Goal: Transaction & Acquisition: Book appointment/travel/reservation

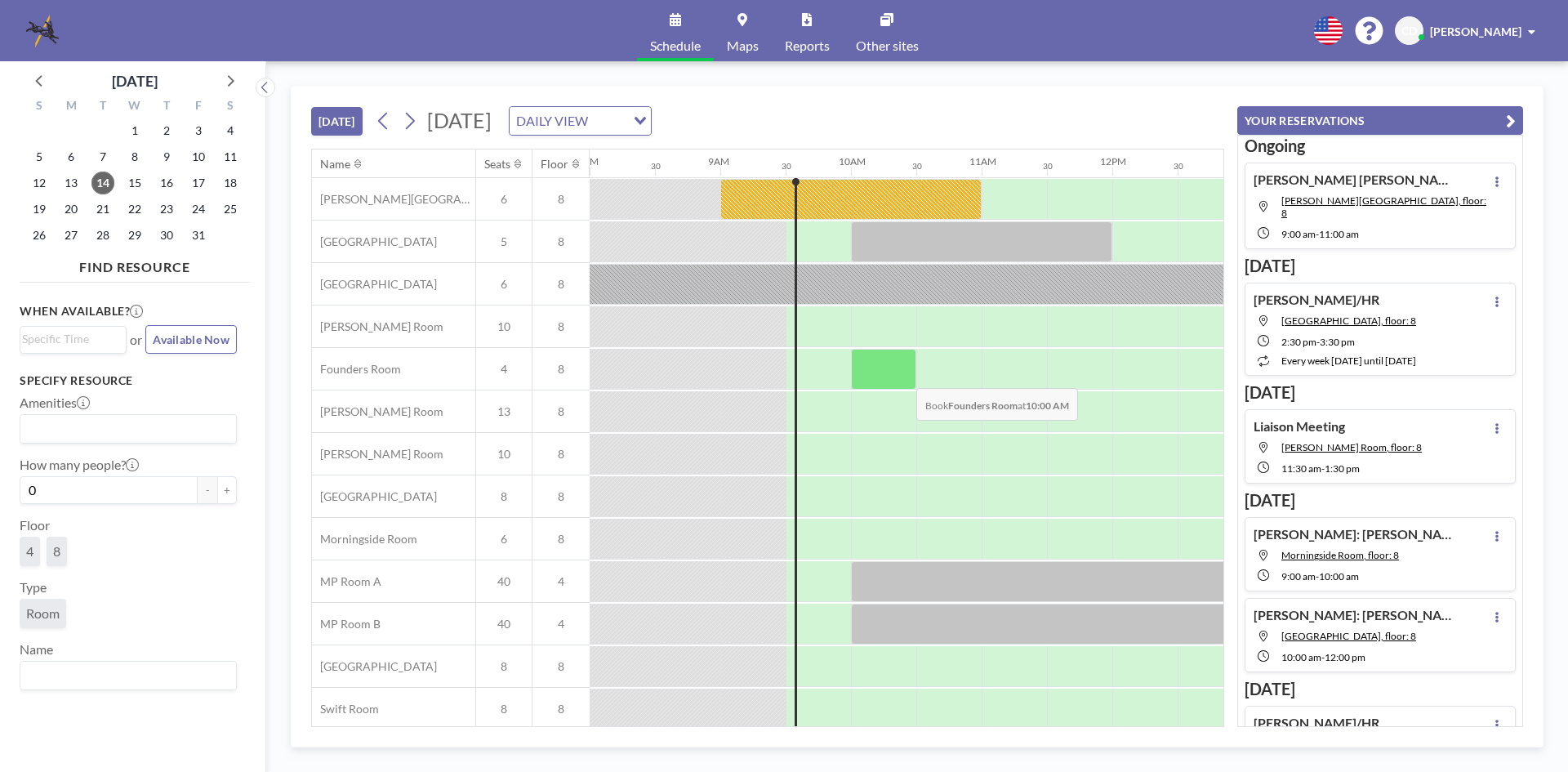
scroll to position [55, 1045]
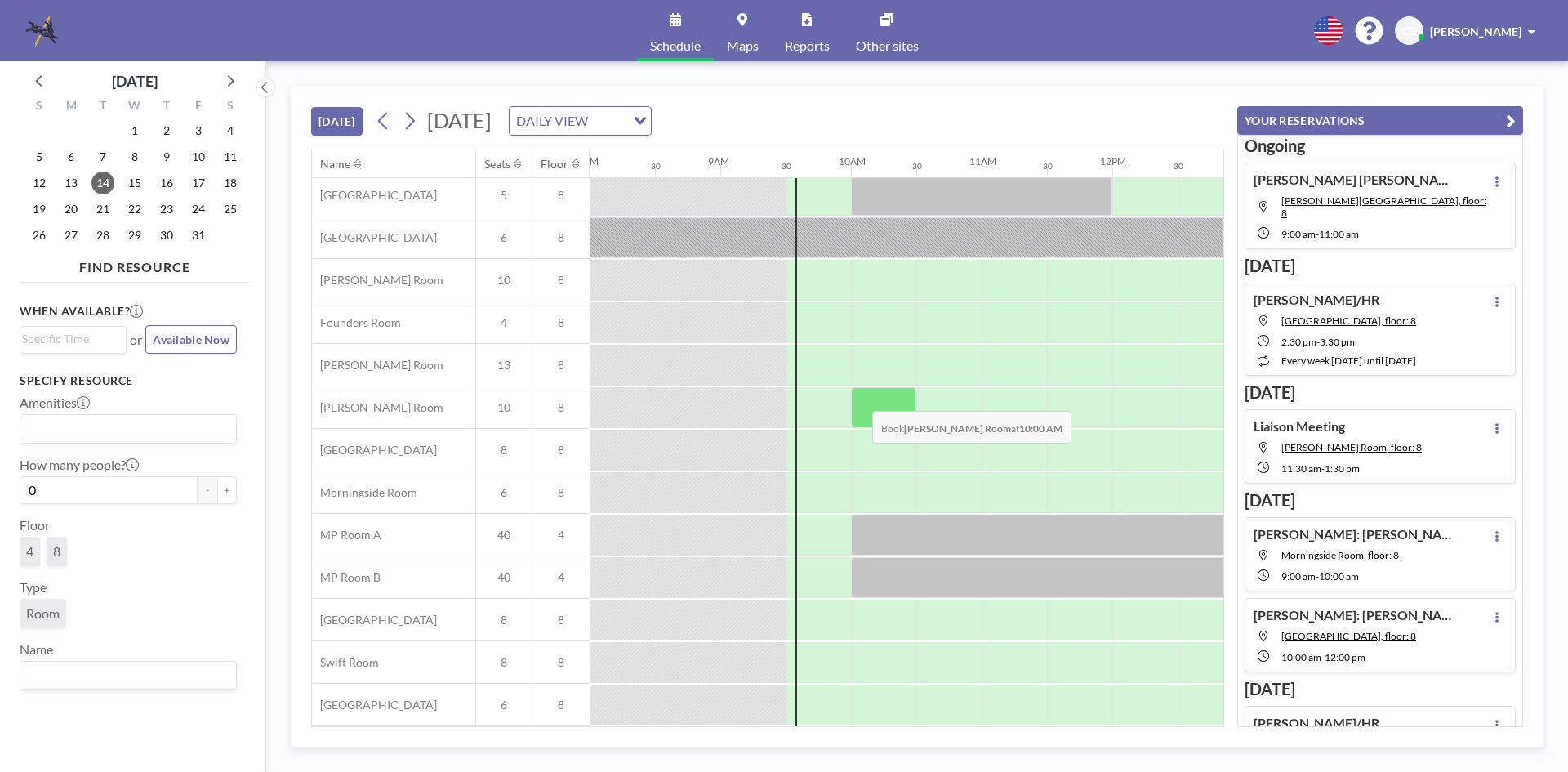
click at [859, 399] on div at bounding box center [884, 408] width 65 height 41
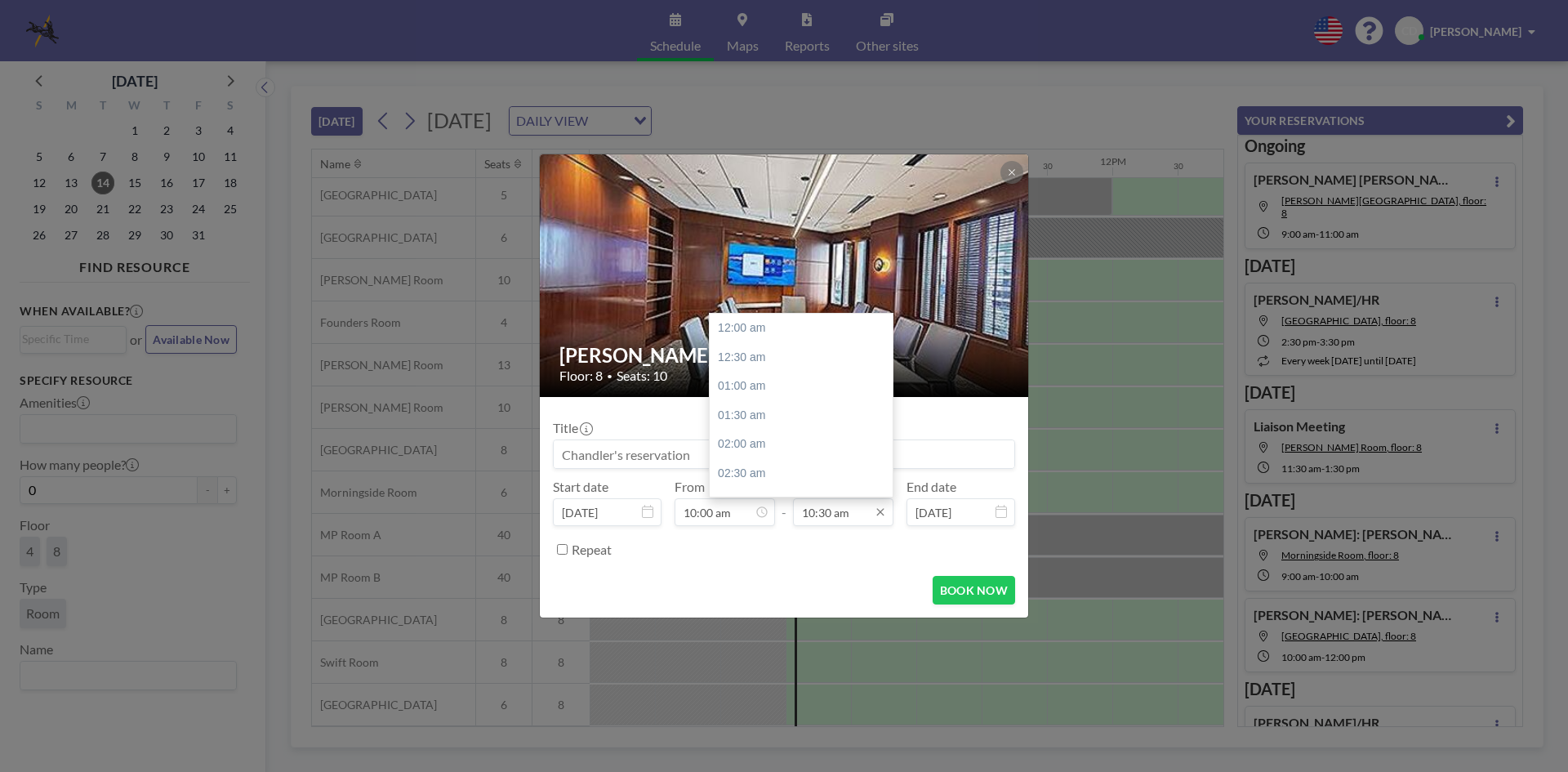
scroll to position [610, 0]
click at [788, 420] on div "12:00 pm" at bounding box center [805, 416] width 191 height 29
type input "12:00 pm"
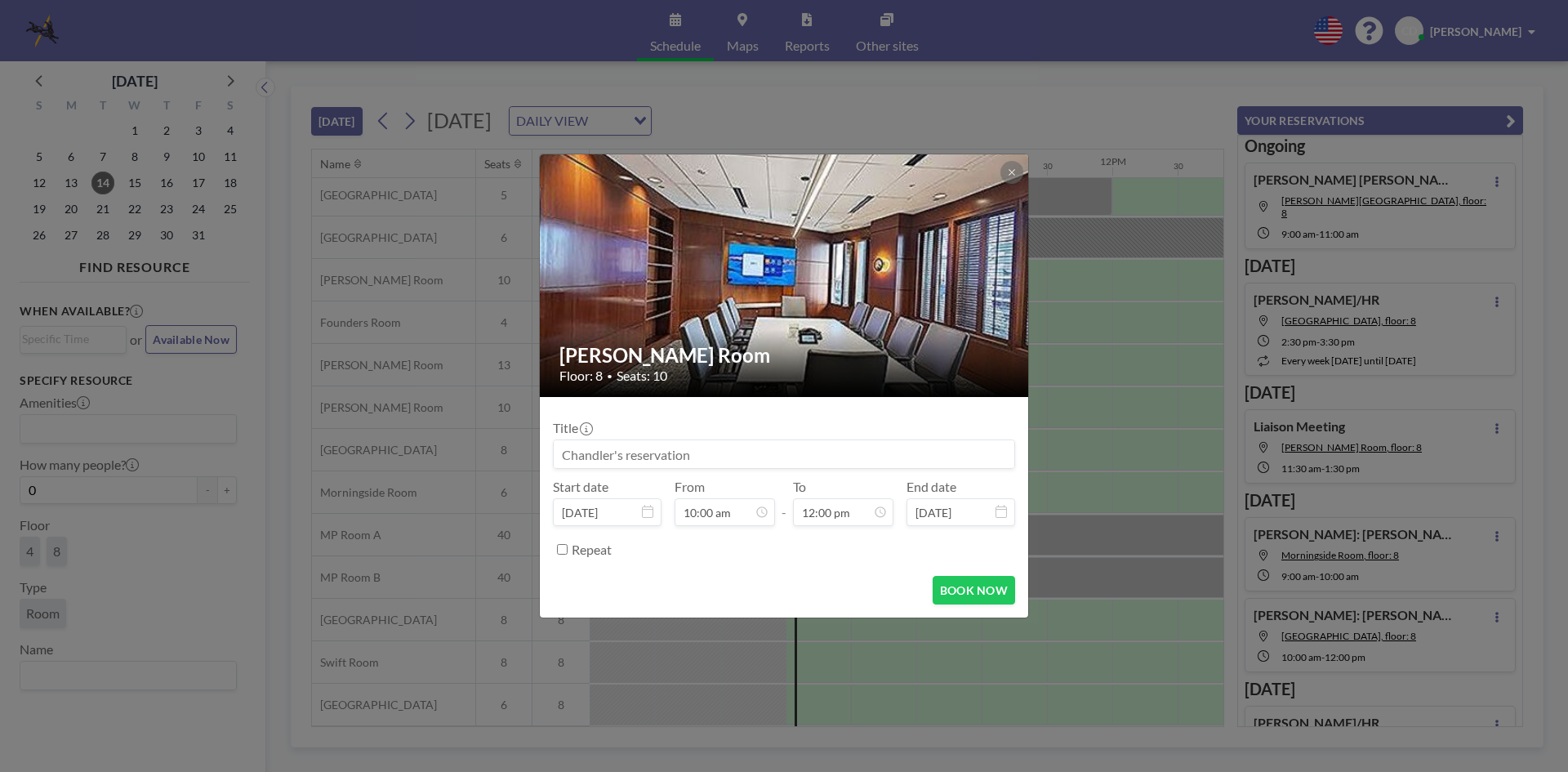
click at [790, 474] on div "Title Start date [DATE] From 10:00 am - To 12:00 pm End date [DATE] Repeat" at bounding box center [784, 486] width 462 height 153
click at [793, 454] on input at bounding box center [784, 454] width 460 height 28
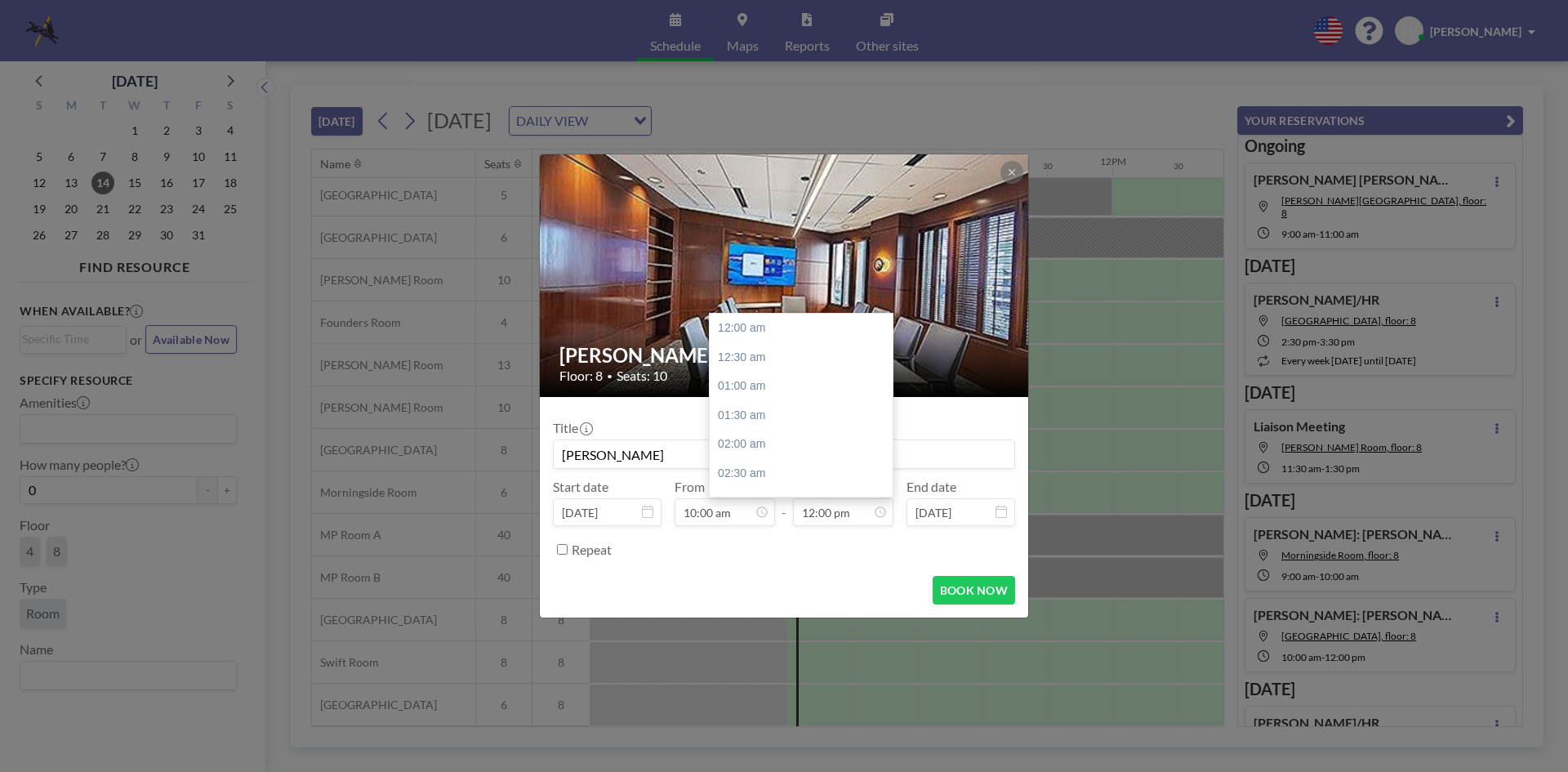
scroll to position [698, 0]
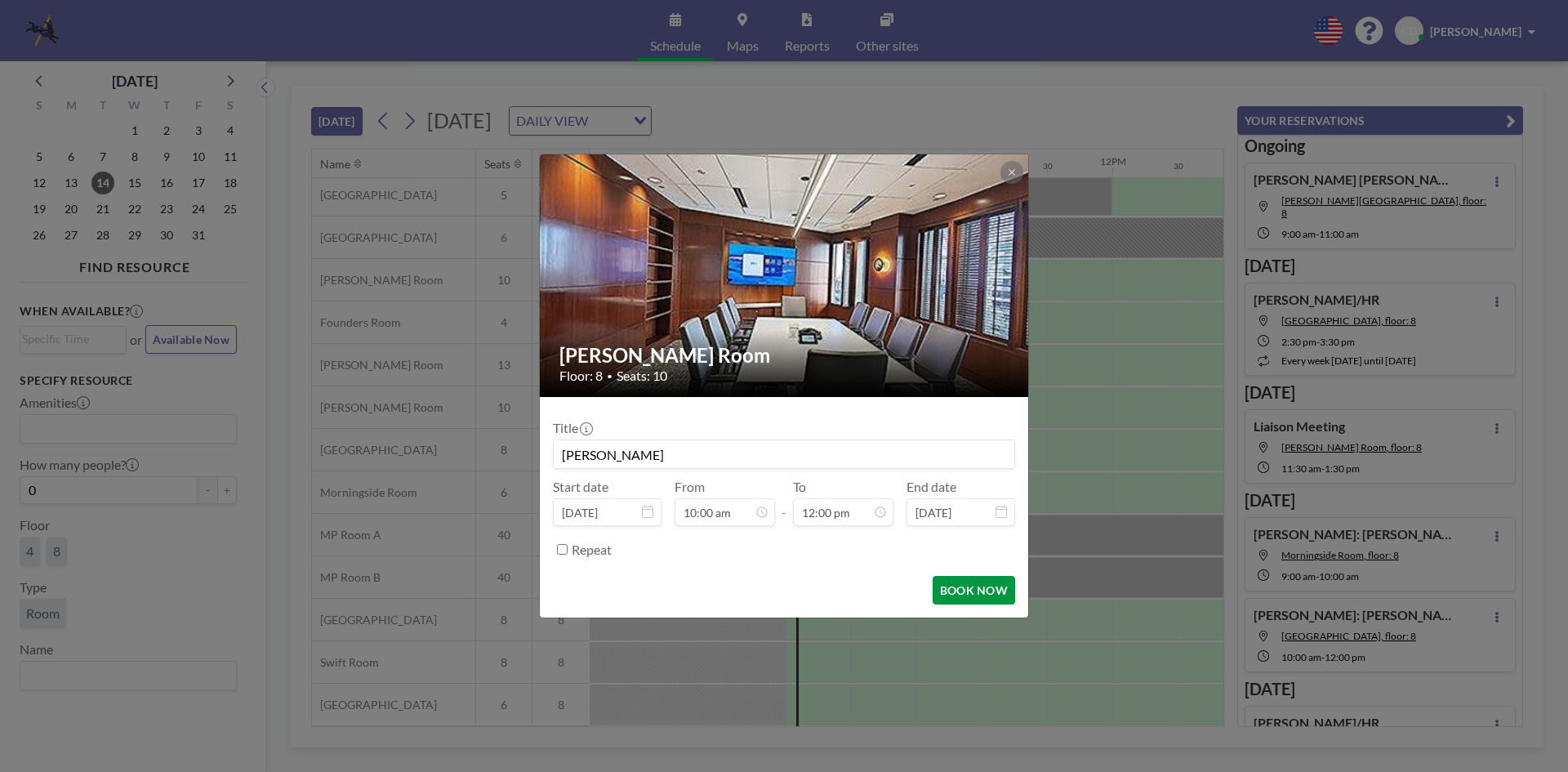
type input "[PERSON_NAME]"
click at [964, 588] on button "BOOK NOW" at bounding box center [973, 590] width 83 height 28
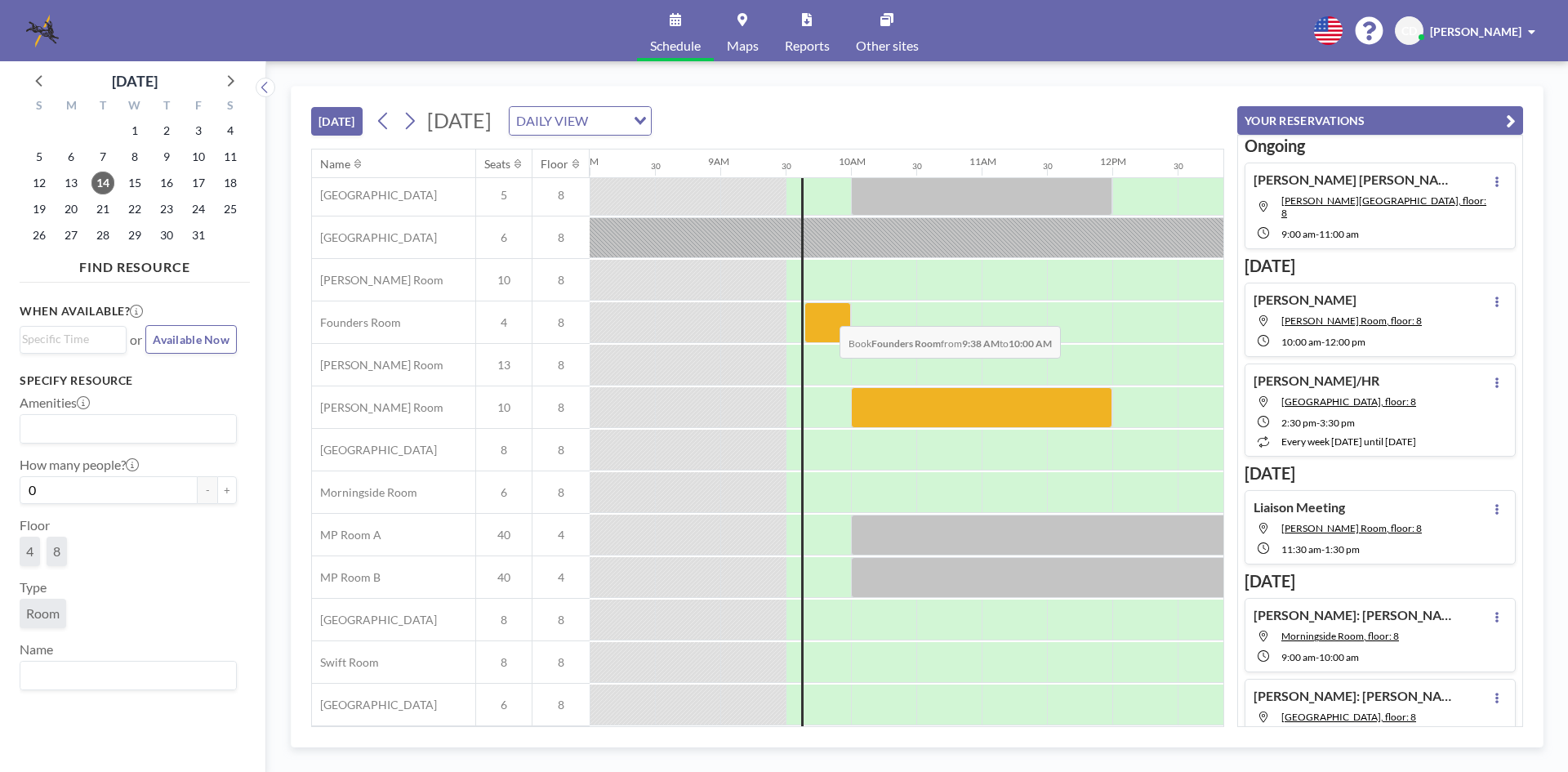
click at [826, 313] on div at bounding box center [828, 323] width 47 height 41
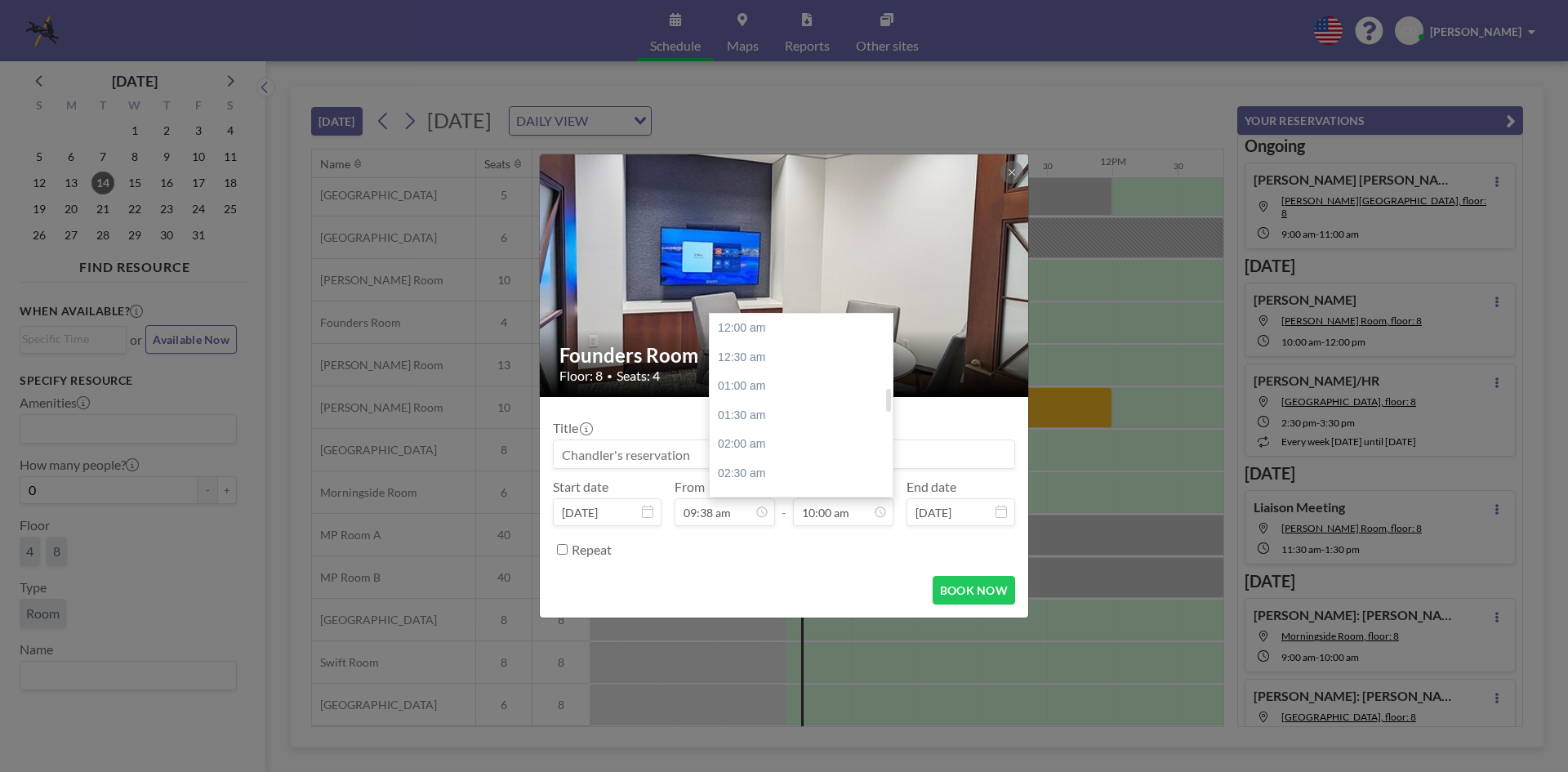
scroll to position [582, 0]
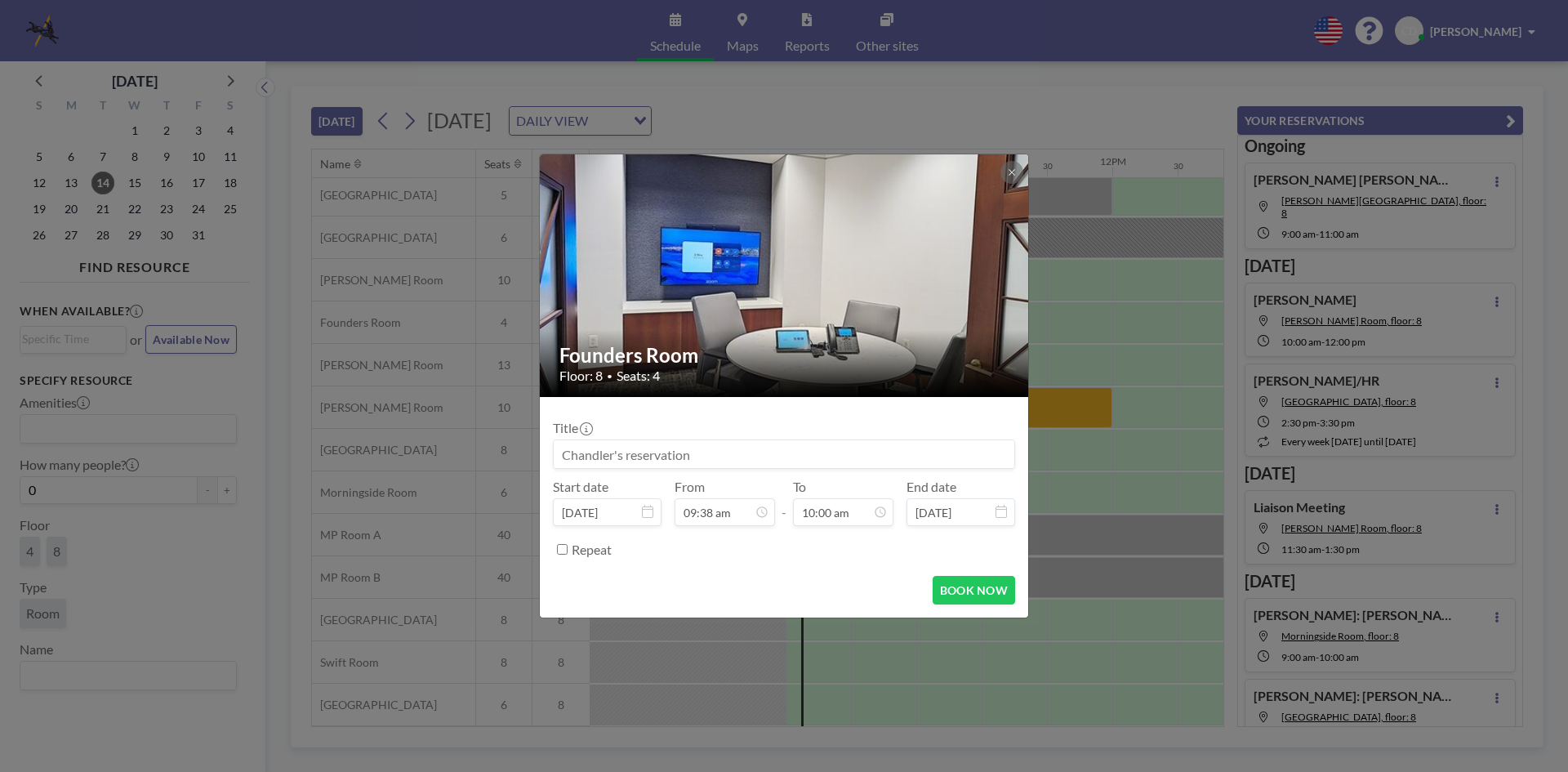
click at [624, 445] on input at bounding box center [784, 454] width 460 height 28
click at [1007, 589] on button "BOOK NOW" at bounding box center [973, 590] width 83 height 28
